Goal: Task Accomplishment & Management: Complete application form

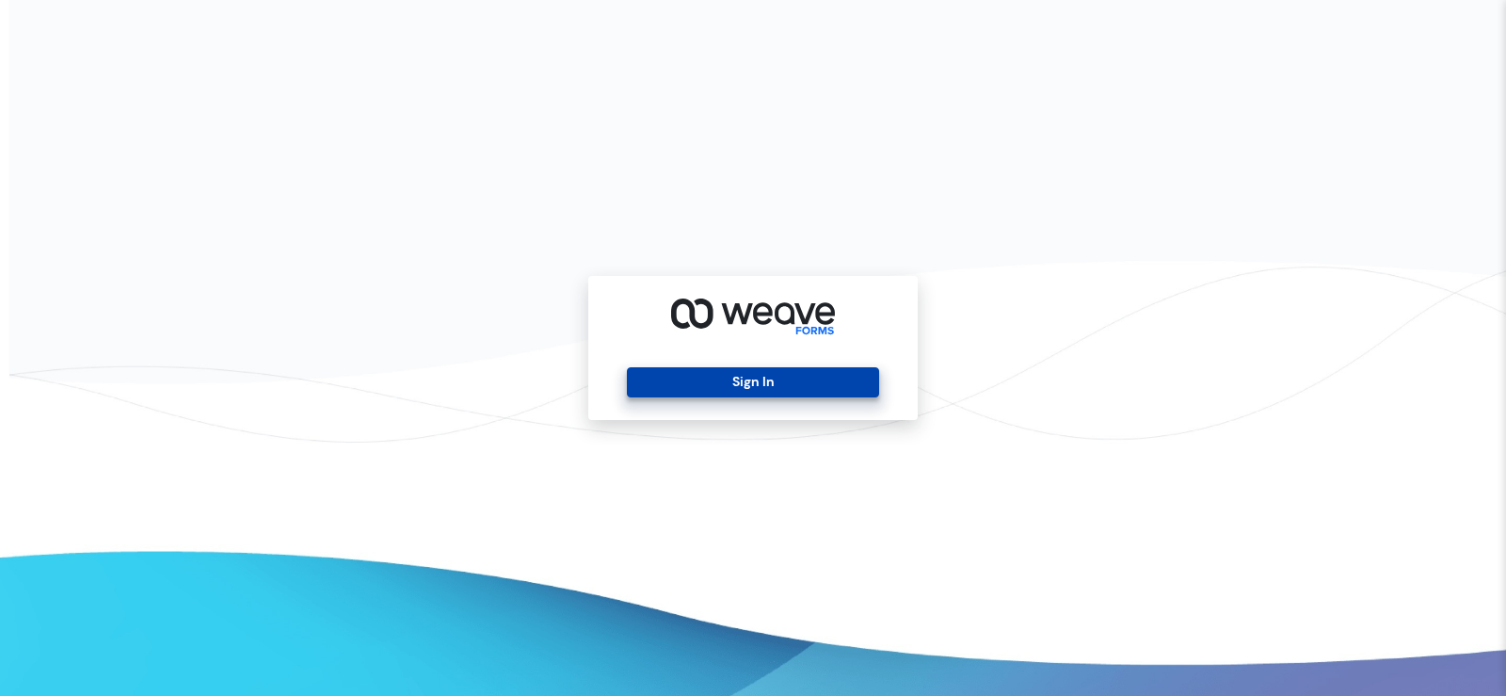
click at [655, 383] on button "Sign In" at bounding box center [752, 382] width 251 height 30
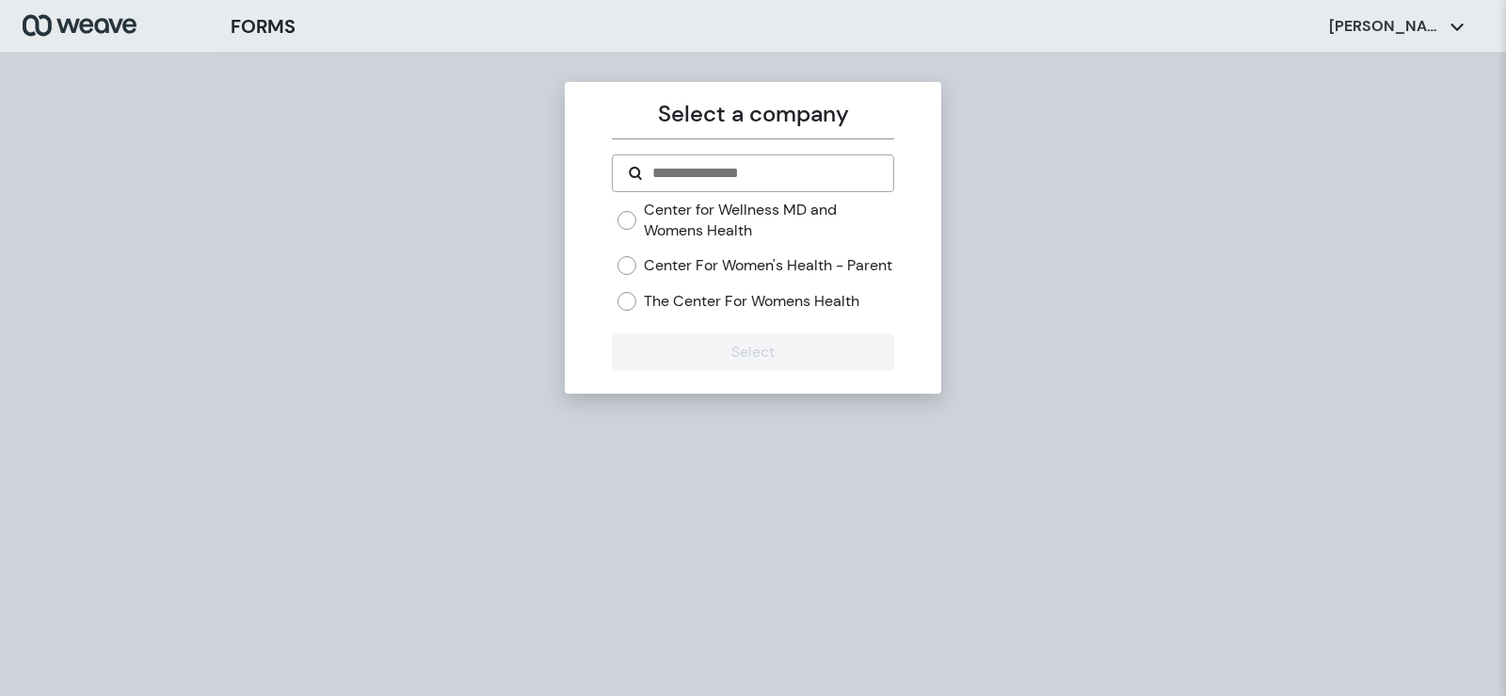
click at [749, 205] on label "Center for Wellness MD and Womens Health" at bounding box center [768, 220] width 249 height 40
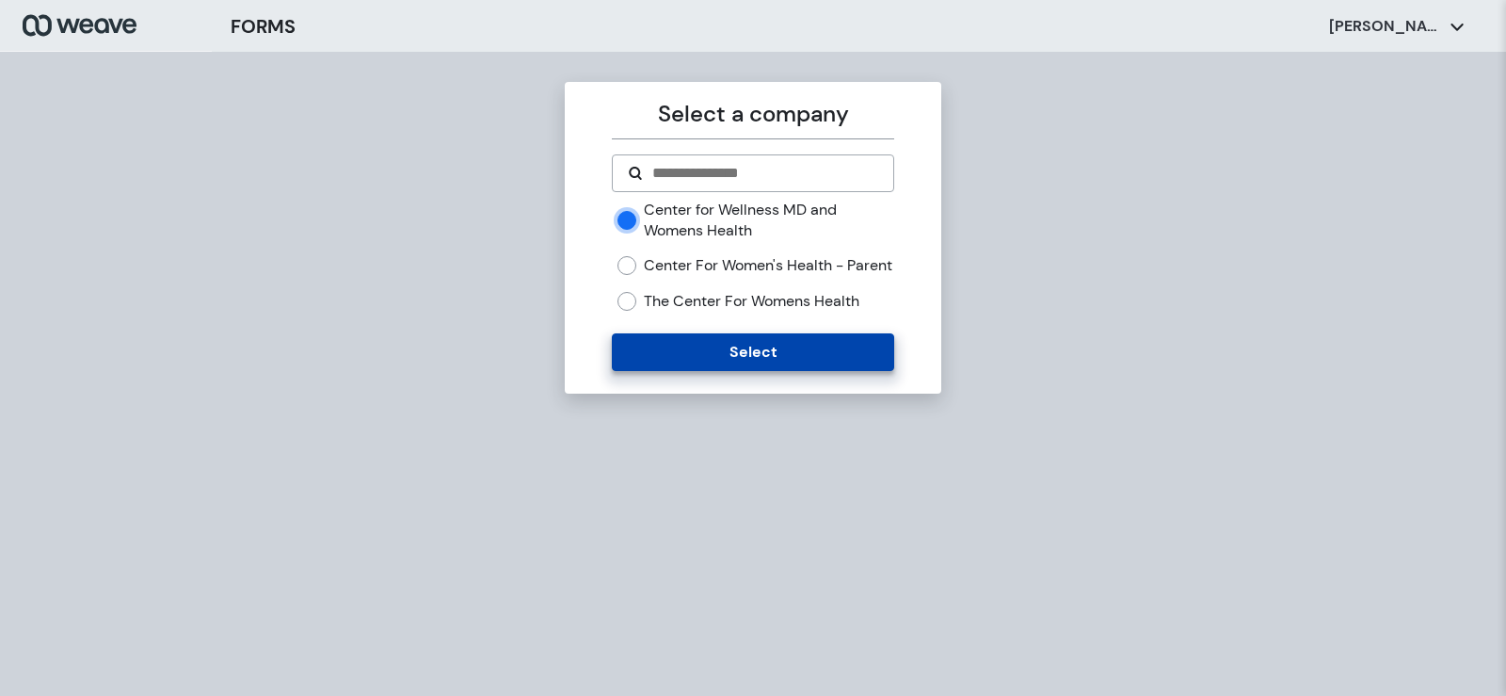
click at [679, 363] on button "Select" at bounding box center [752, 352] width 281 height 38
